Goal: Task Accomplishment & Management: Use online tool/utility

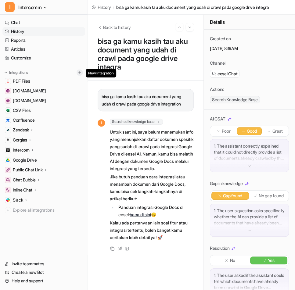
click at [80, 71] on img at bounding box center [80, 73] width 4 height 4
click at [80, 72] on img at bounding box center [80, 73] width 4 height 4
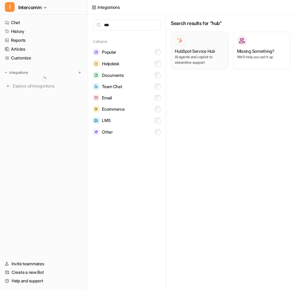
type input "***"
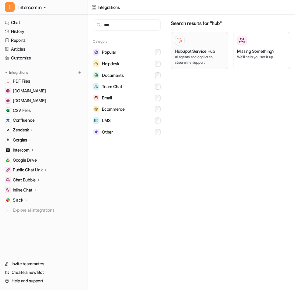
click at [201, 41] on div at bounding box center [199, 41] width 49 height 10
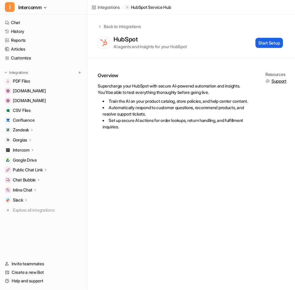
click at [265, 44] on button "Start Setup" at bounding box center [269, 43] width 27 height 10
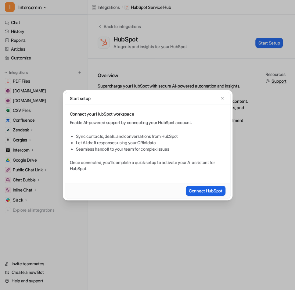
click at [205, 189] on button "Connect HubSpot" at bounding box center [206, 191] width 40 height 10
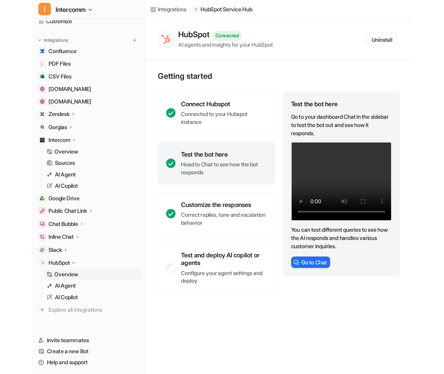
scroll to position [48, 0]
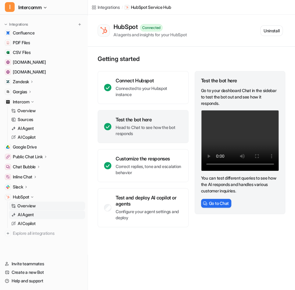
click at [45, 215] on link "AI Agent" at bounding box center [47, 215] width 76 height 9
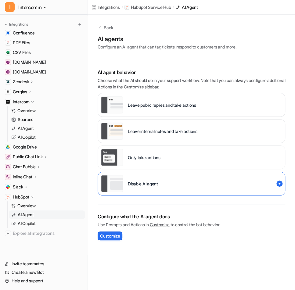
click at [161, 128] on p "Leave internal notes and take actions" at bounding box center [163, 131] width 70 height 6
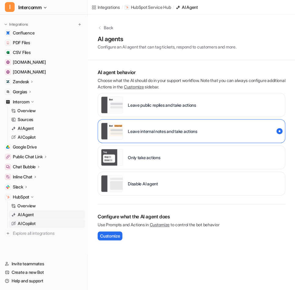
click at [43, 223] on link "AI Copilot" at bounding box center [47, 224] width 76 height 9
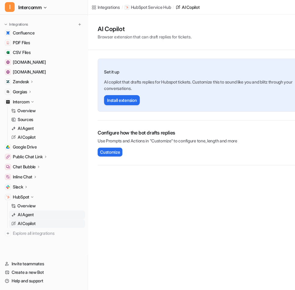
click at [46, 213] on link "AI Agent" at bounding box center [47, 215] width 76 height 9
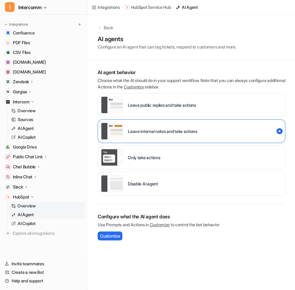
click at [45, 208] on link "Overview" at bounding box center [47, 206] width 76 height 9
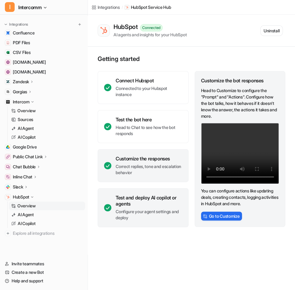
click at [172, 202] on div "Test and deploy AI copilot or agents" at bounding box center [149, 201] width 67 height 12
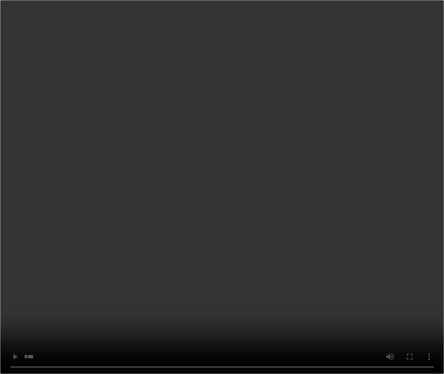
click at [261, 137] on video "Your browser does not support the video tag." at bounding box center [222, 187] width 444 height 374
click at [93, 94] on video "Your browser does not support the video tag." at bounding box center [222, 187] width 444 height 374
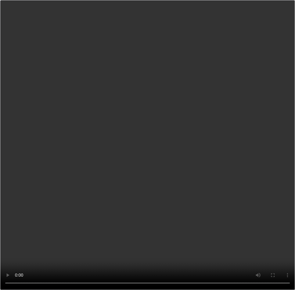
click at [201, 40] on video "Your browser does not support the video tag." at bounding box center [147, 145] width 295 height 290
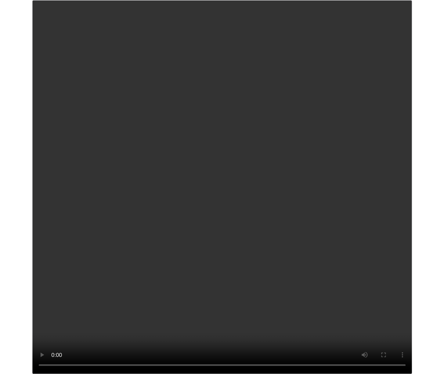
scroll to position [49, 0]
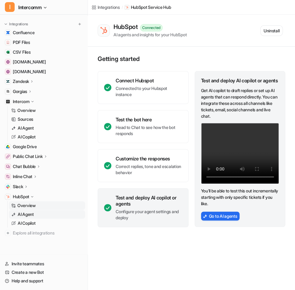
click at [29, 214] on p "AI Agent" at bounding box center [26, 215] width 16 height 6
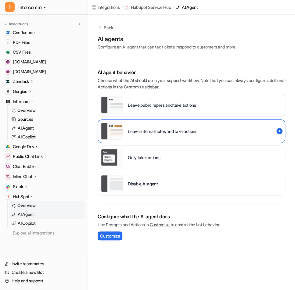
click at [31, 206] on p "Overview" at bounding box center [26, 206] width 18 height 6
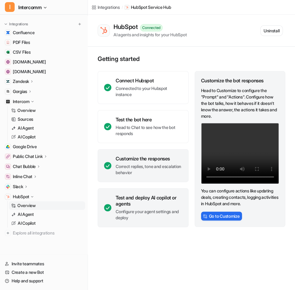
click at [169, 201] on div "Test and deploy AI copilot or agents" at bounding box center [149, 201] width 67 height 12
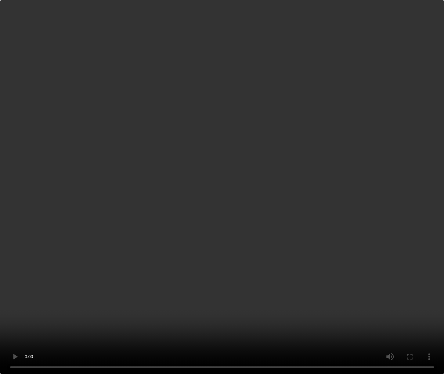
click at [238, 210] on video "Your browser does not support the video tag." at bounding box center [222, 187] width 444 height 374
click at [134, 117] on video "Your browser does not support the video tag." at bounding box center [222, 187] width 444 height 374
click at [229, 217] on video "Your browser does not support the video tag." at bounding box center [222, 187] width 444 height 374
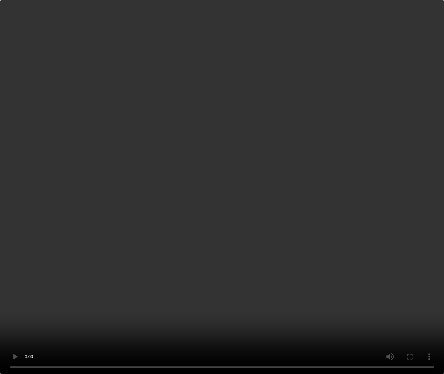
click at [230, 218] on video "Your browser does not support the video tag." at bounding box center [222, 187] width 444 height 374
click at [295, 290] on video "Your browser does not support the video tag." at bounding box center [222, 187] width 444 height 374
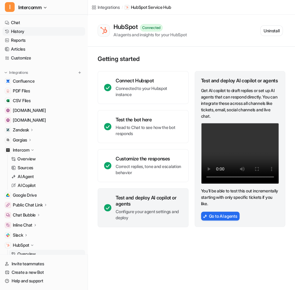
click at [27, 33] on link "History" at bounding box center [43, 31] width 83 height 9
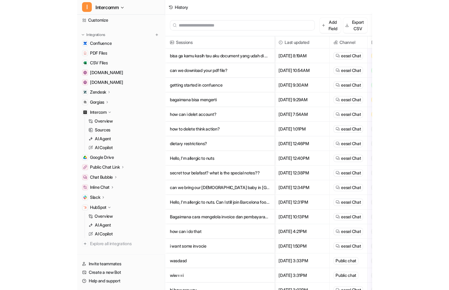
scroll to position [39, 0]
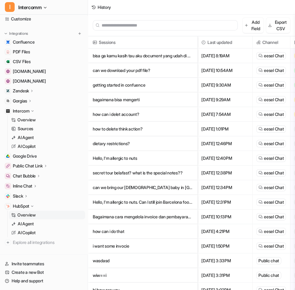
click at [27, 214] on p "Overview" at bounding box center [26, 215] width 18 height 6
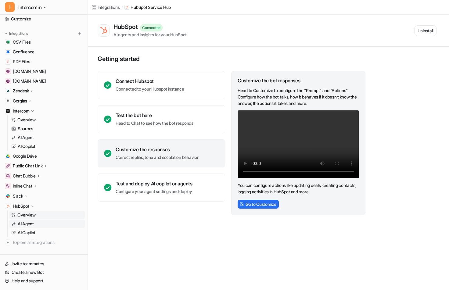
click at [47, 225] on link "AI Agent" at bounding box center [47, 224] width 76 height 9
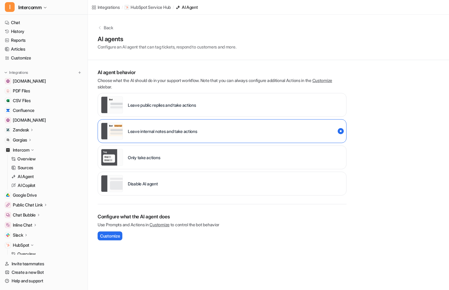
click at [144, 48] on p "Configure an AI agent that can tag tickets, respond to customers and more." at bounding box center [167, 47] width 139 height 6
click at [105, 60] on div "Back AI agents Configure an AI agent that can tag tickets, respond to customers…" at bounding box center [269, 37] width 362 height 45
click at [136, 60] on div "Back AI agents Configure an AI agent that can tag tickets, respond to customers…" at bounding box center [269, 37] width 362 height 45
click at [142, 60] on div "Back AI agents Configure an AI agent that can tag tickets, respond to customers…" at bounding box center [269, 37] width 362 height 45
click at [118, 60] on div "Back AI agents Configure an AI agent that can tag tickets, respond to customers…" at bounding box center [269, 37] width 362 height 45
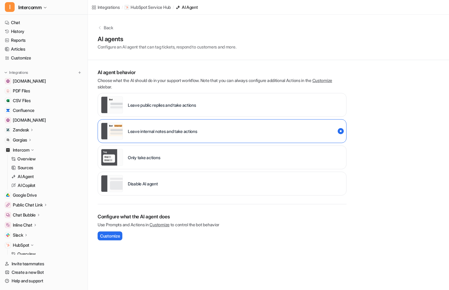
click at [118, 60] on div "Back AI agents Configure an AI agent that can tag tickets, respond to customers…" at bounding box center [269, 37] width 362 height 45
click at [120, 60] on div "AI agent behavior Choose what the AI should do in your support workflow. Note t…" at bounding box center [222, 132] width 249 height 144
click at [100, 25] on div "Back" at bounding box center [269, 27] width 342 height 6
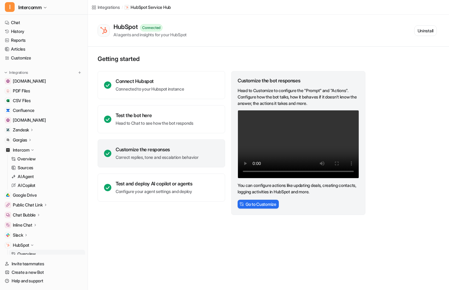
click at [155, 153] on div "Customize the responses Correct replies, tone and escalation behavior" at bounding box center [157, 154] width 83 height 14
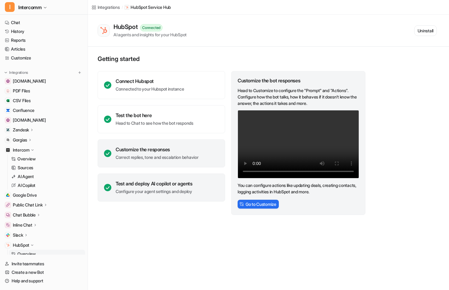
click at [158, 186] on div "Test and deploy AI copilot or agents" at bounding box center [154, 184] width 77 height 6
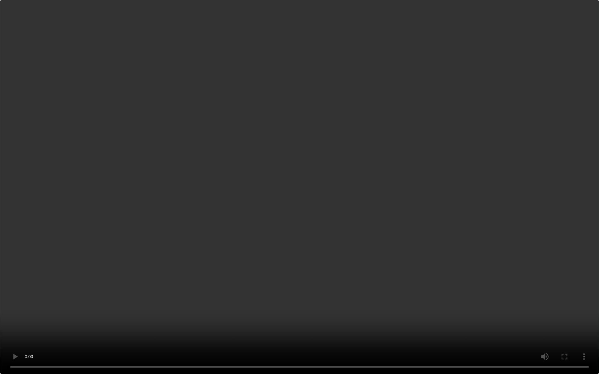
click at [297, 147] on video "Your browser does not support the video tag." at bounding box center [299, 187] width 599 height 374
